Goal: Task Accomplishment & Management: Manage account settings

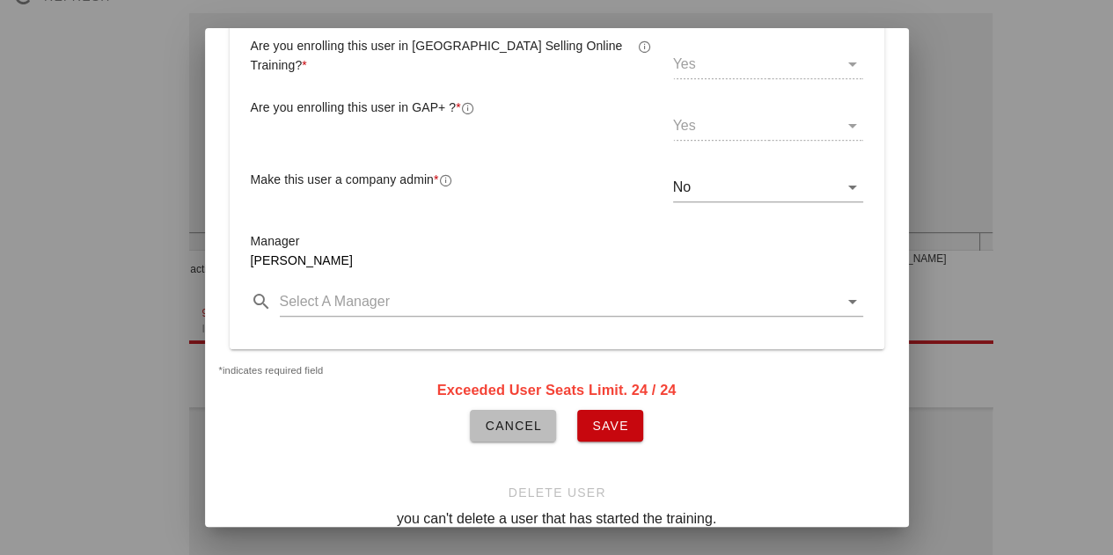
scroll to position [523, 0]
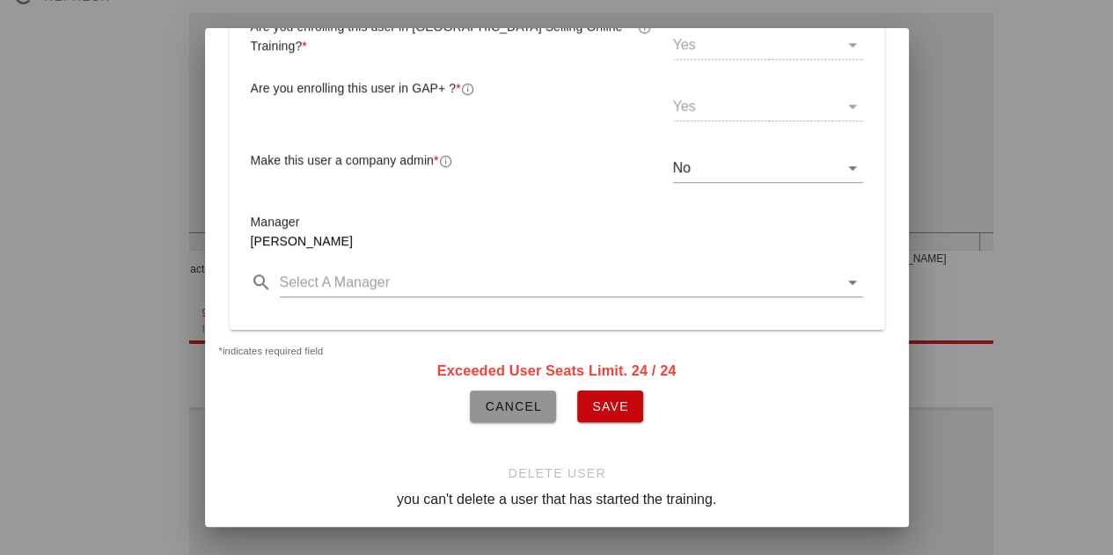
click at [542, 391] on button "Cancel" at bounding box center [513, 407] width 86 height 32
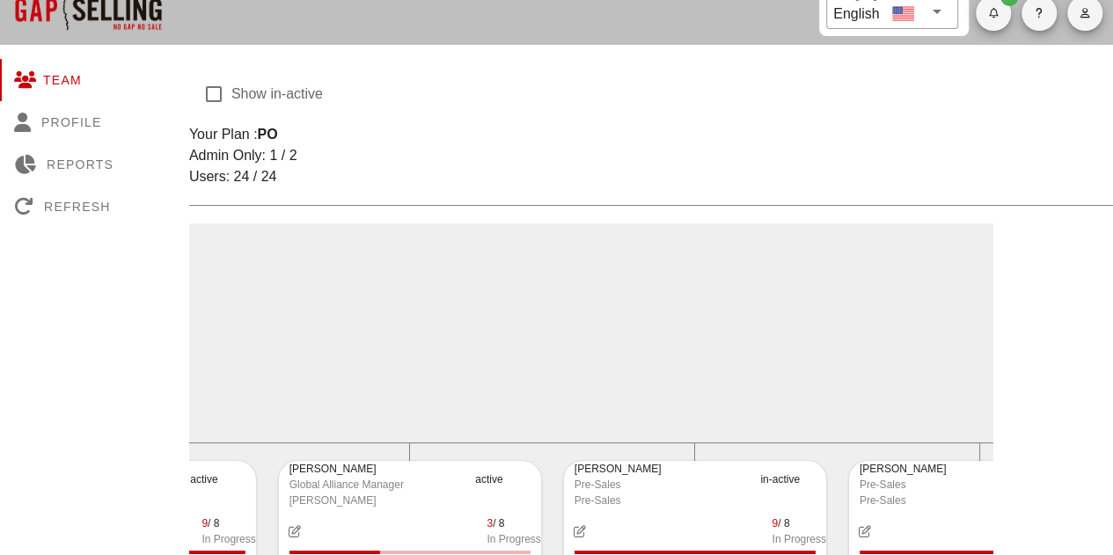
scroll to position [0, 0]
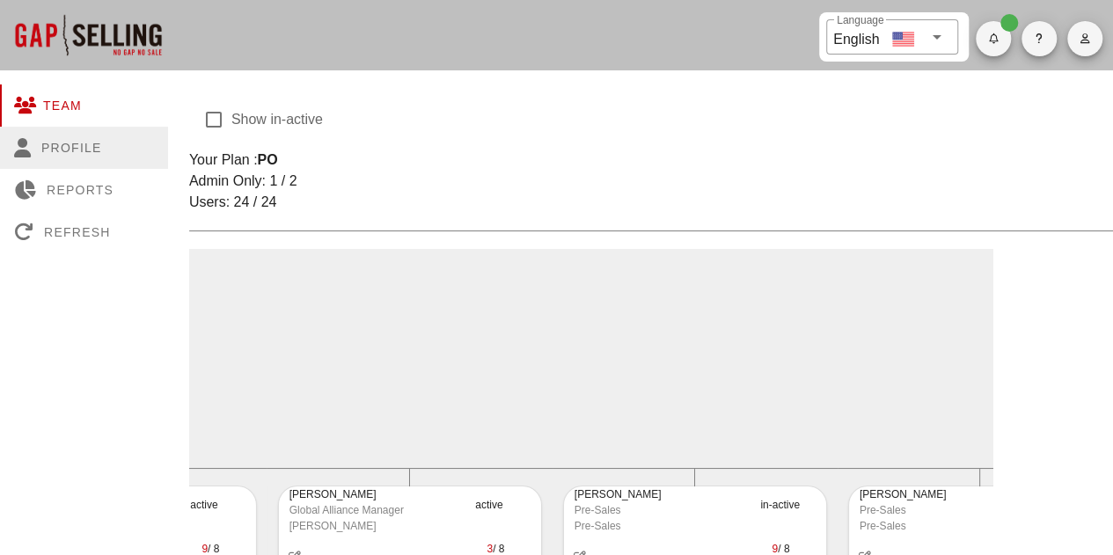
click at [70, 153] on div "Profile" at bounding box center [84, 148] width 168 height 42
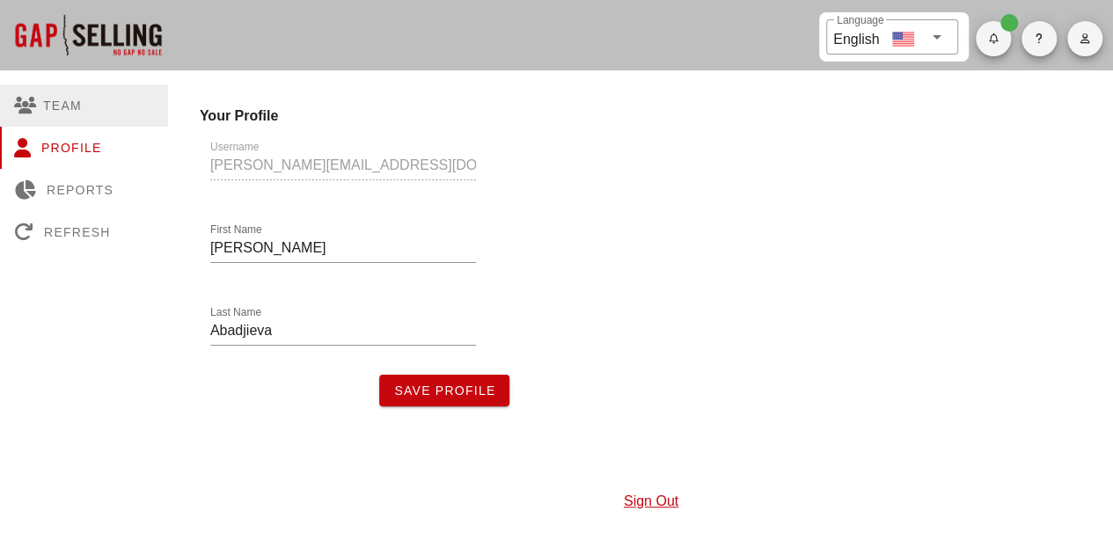
click at [53, 106] on div "Team" at bounding box center [84, 105] width 168 height 42
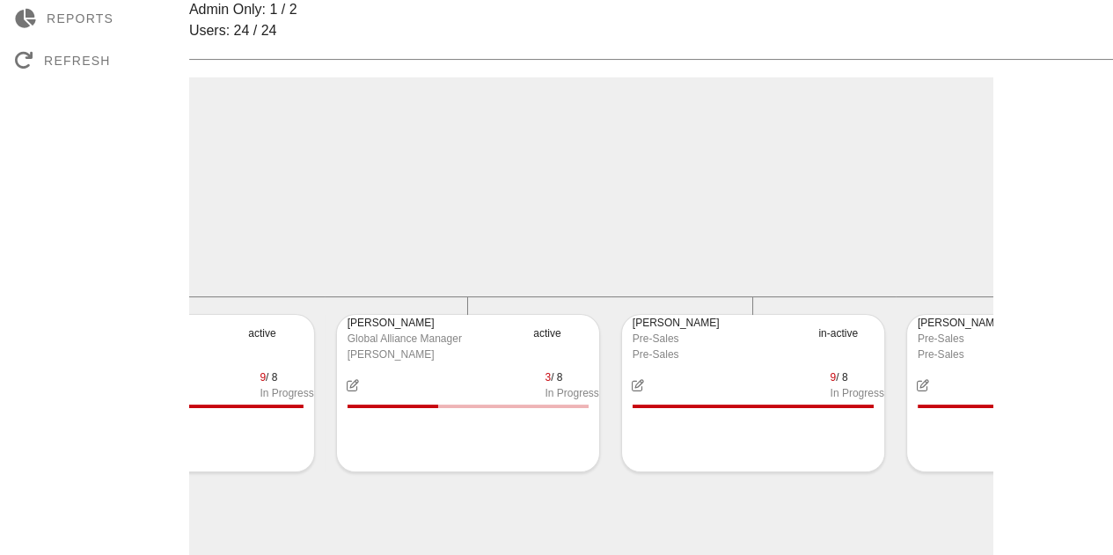
scroll to position [0, 3001]
click at [426, 325] on div "[PERSON_NAME]" at bounding box center [434, 323] width 176 height 16
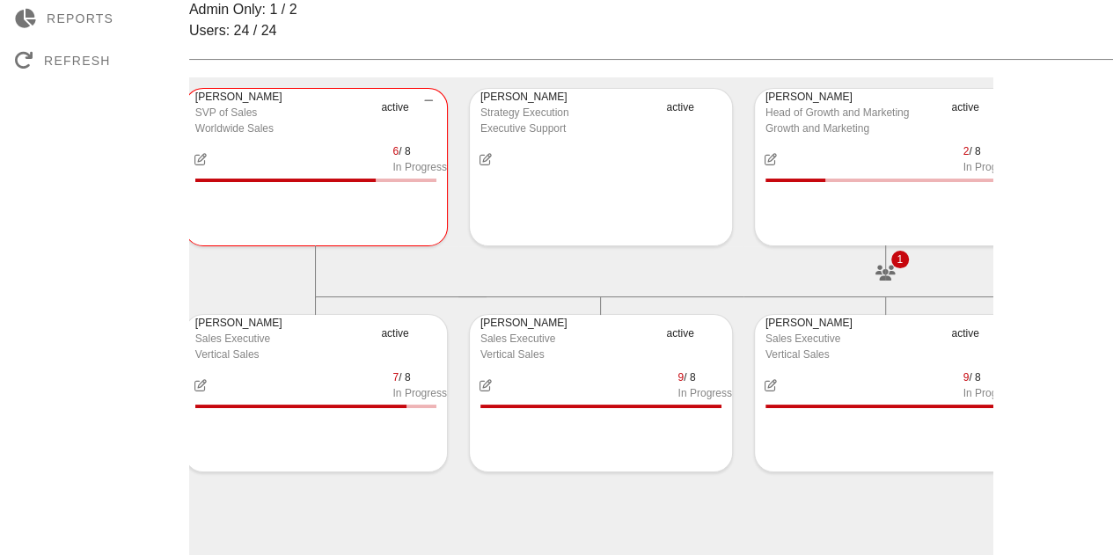
scroll to position [0, 0]
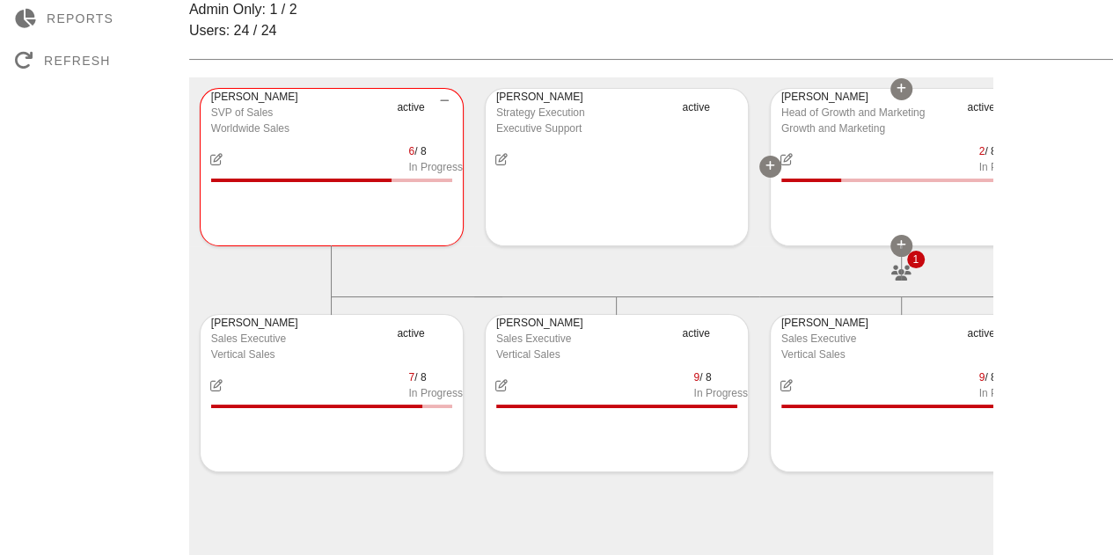
click at [905, 250] on icon at bounding box center [902, 245] width 10 height 11
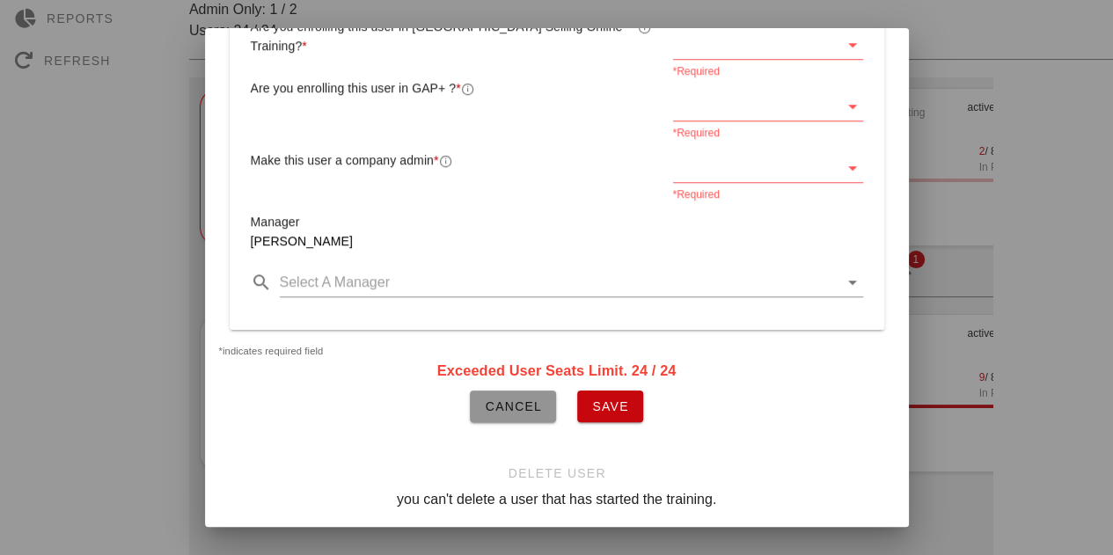
click at [489, 405] on button "Cancel" at bounding box center [513, 407] width 86 height 32
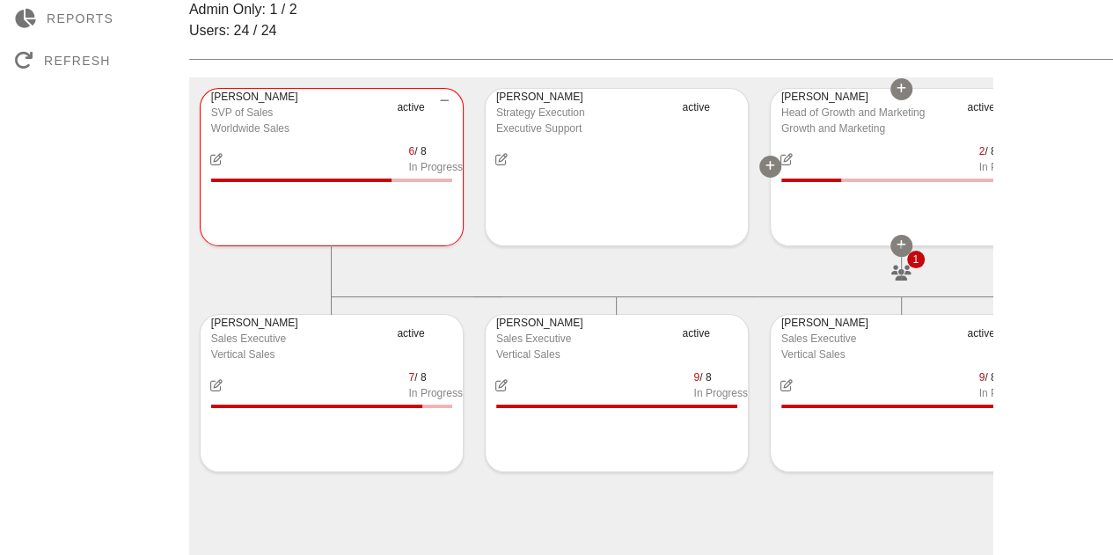
click at [901, 274] on div at bounding box center [901, 262] width 1 height 35
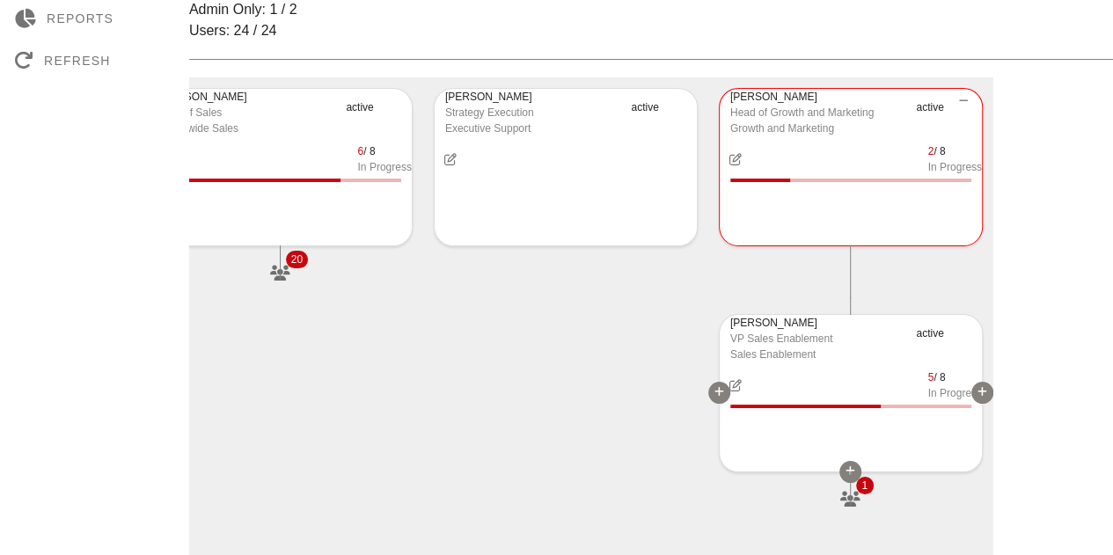
scroll to position [0, 51]
click at [850, 478] on div at bounding box center [850, 489] width 1 height 35
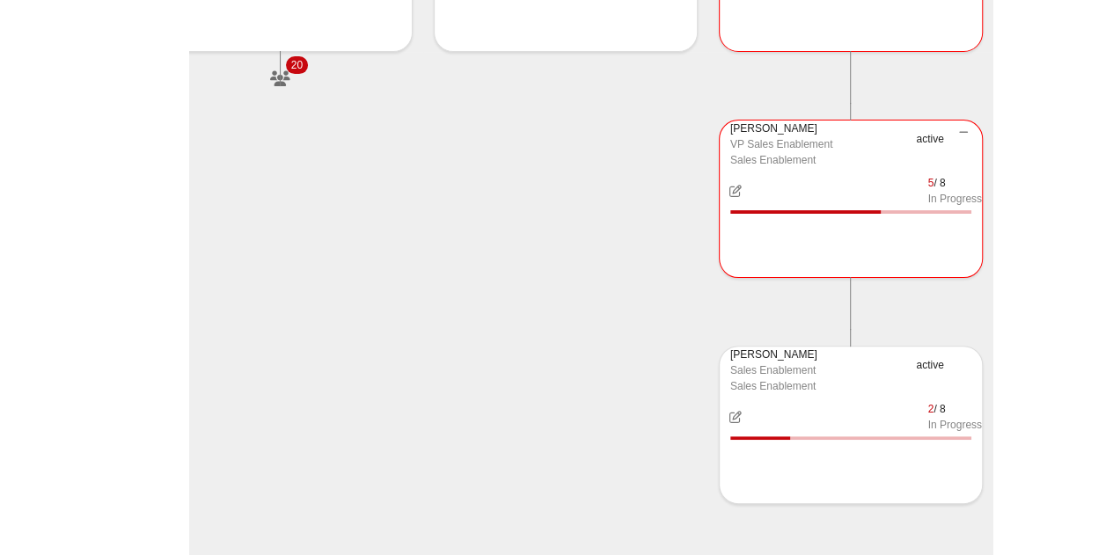
scroll to position [402, 0]
